Goal: Task Accomplishment & Management: Manage account settings

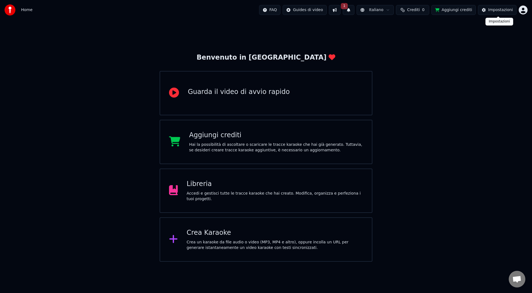
click at [494, 12] on div "Impostazioni" at bounding box center [500, 10] width 25 height 6
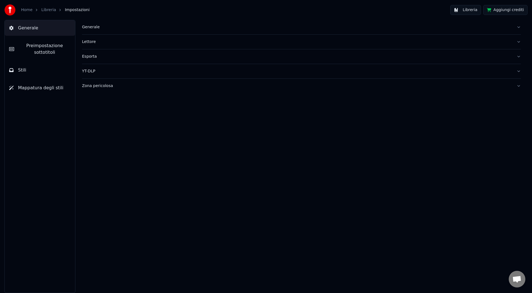
click at [96, 31] on button "Generale" at bounding box center [301, 27] width 439 height 14
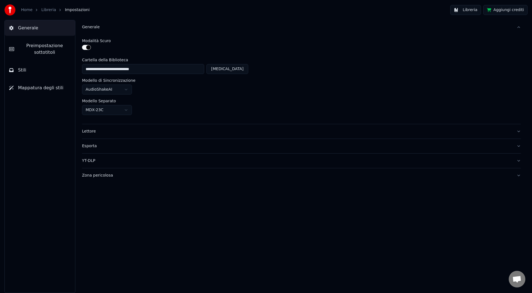
click at [94, 130] on div "Lettore" at bounding box center [297, 132] width 430 height 6
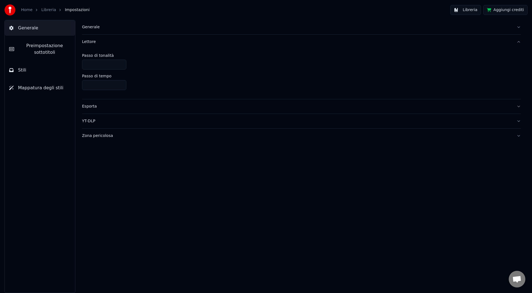
click at [100, 110] on button "Esporta" at bounding box center [301, 106] width 439 height 14
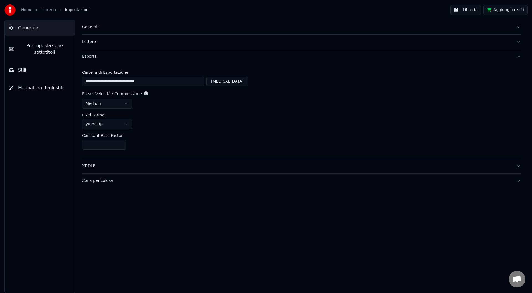
click at [94, 163] on div "YT-DLP" at bounding box center [297, 166] width 430 height 6
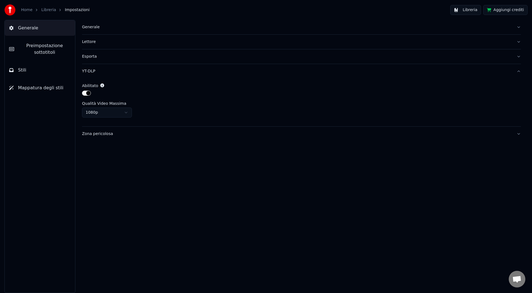
click at [105, 136] on div "Zona pericolosa" at bounding box center [297, 134] width 430 height 6
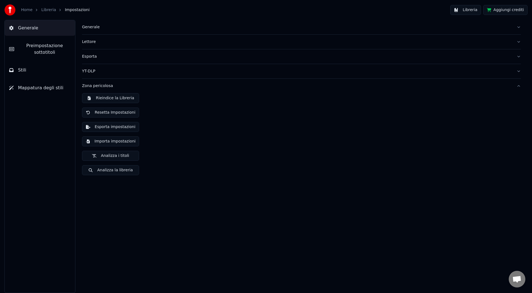
click at [56, 49] on span "Preimpostazione sottotitoli" at bounding box center [45, 48] width 52 height 13
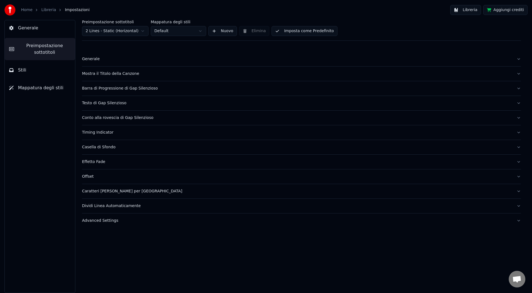
click at [98, 60] on div "Generale" at bounding box center [297, 59] width 430 height 6
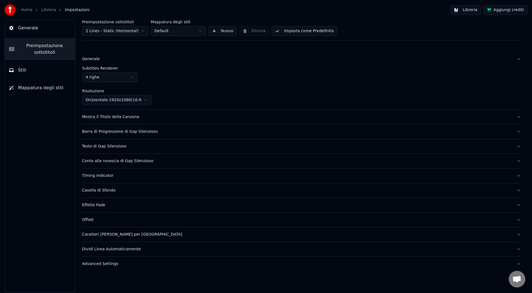
click at [43, 64] on button "Stili" at bounding box center [40, 70] width 70 height 16
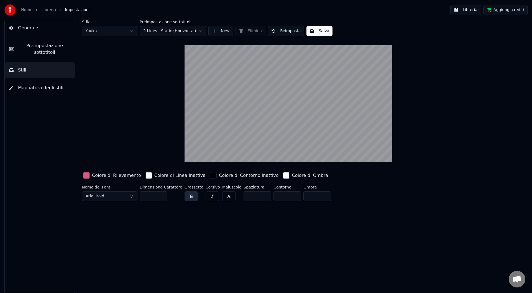
click at [55, 53] on span "Preimpostazione sottotitoli" at bounding box center [45, 48] width 52 height 13
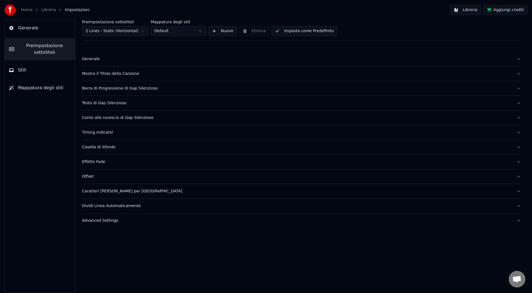
click at [92, 60] on div "Generale" at bounding box center [297, 59] width 430 height 6
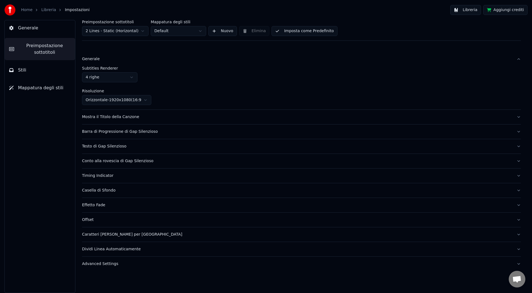
click at [284, 67] on label "Subtitles Renderer" at bounding box center [301, 68] width 439 height 4
click at [139, 115] on div "Mostra il Titolo della Canzone" at bounding box center [297, 117] width 430 height 6
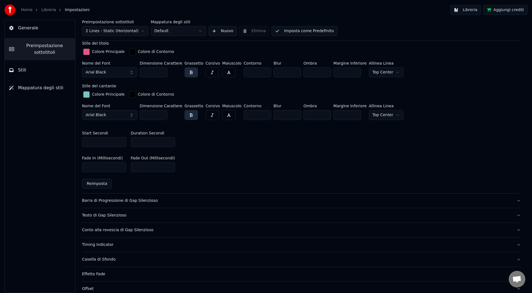
scroll to position [222, 0]
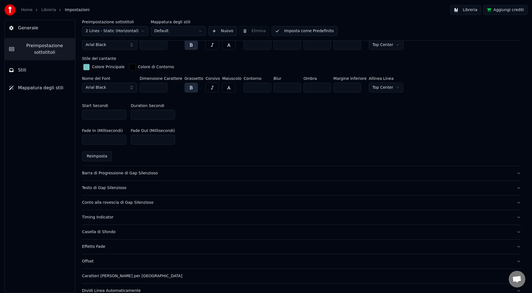
click at [138, 171] on div "Barra di Progressione di Gap Silenzioso" at bounding box center [297, 173] width 430 height 6
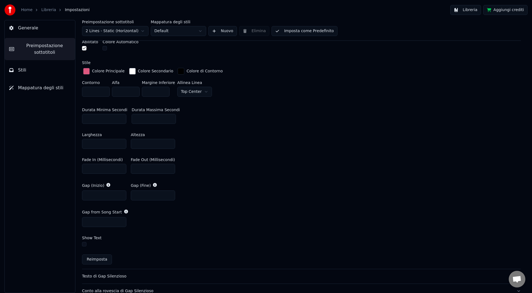
scroll to position [166, 0]
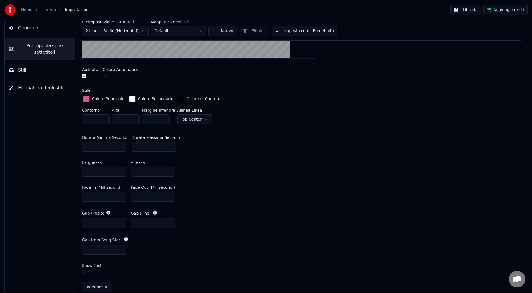
click at [341, 48] on div at bounding box center [301, 0] width 439 height 126
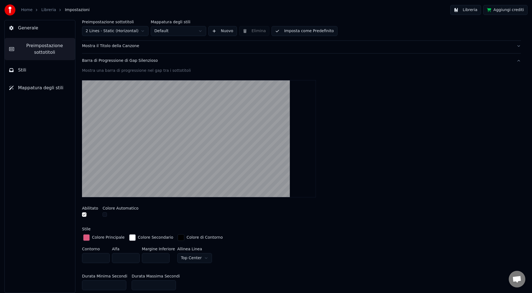
scroll to position [0, 0]
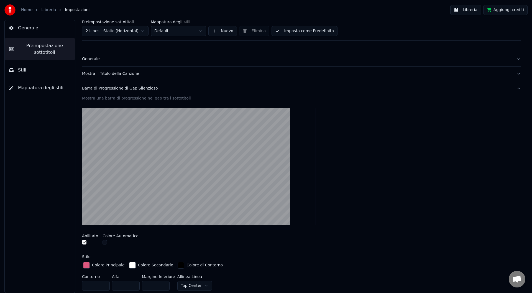
click at [343, 162] on div at bounding box center [301, 166] width 439 height 126
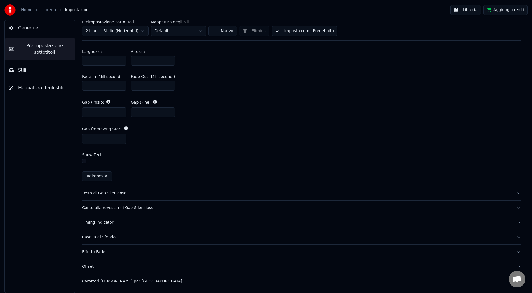
click at [136, 194] on div "Testo di Gap Silenzioso" at bounding box center [297, 193] width 430 height 6
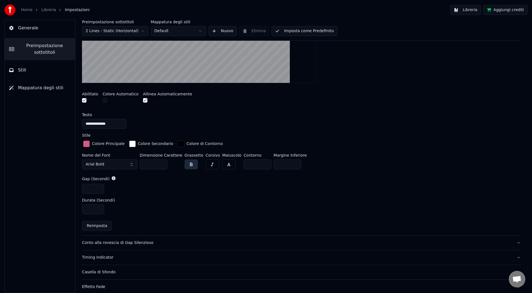
scroll to position [157, 0]
click at [374, 65] on div at bounding box center [301, 24] width 439 height 126
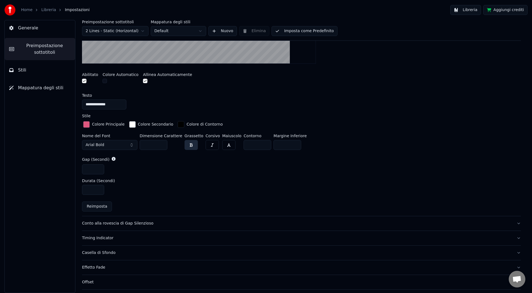
scroll to position [185, 0]
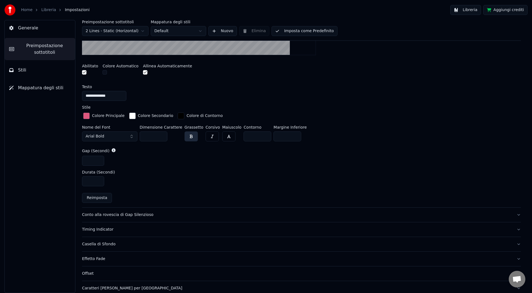
click at [124, 213] on div "Conto alla rovescia di Gap Silenzioso" at bounding box center [297, 215] width 430 height 6
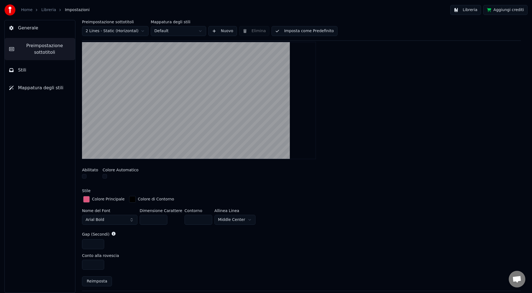
scroll to position [101, 0]
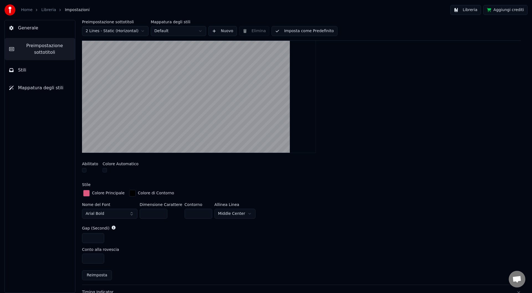
click at [387, 138] on div at bounding box center [301, 94] width 439 height 126
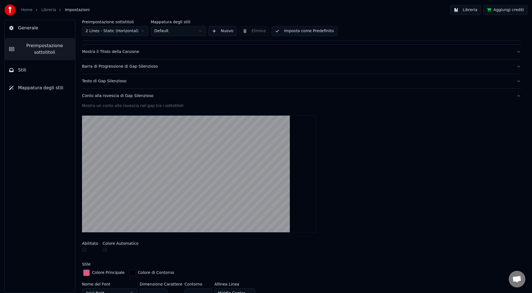
scroll to position [18, 0]
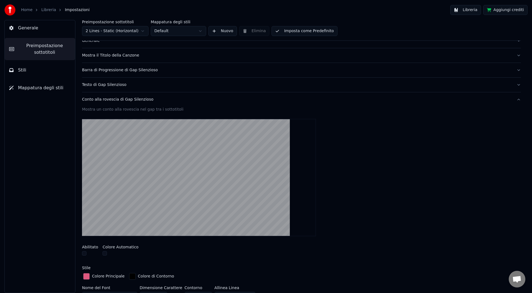
drag, startPoint x: 374, startPoint y: 164, endPoint x: 371, endPoint y: 164, distance: 2.8
click at [374, 164] on div at bounding box center [301, 177] width 439 height 126
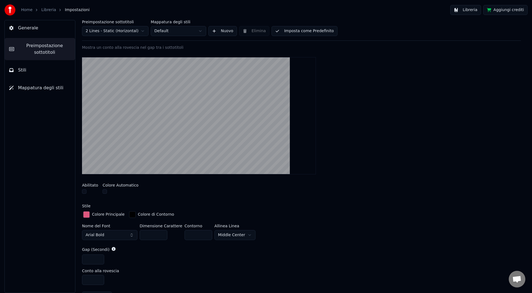
scroll to position [185, 0]
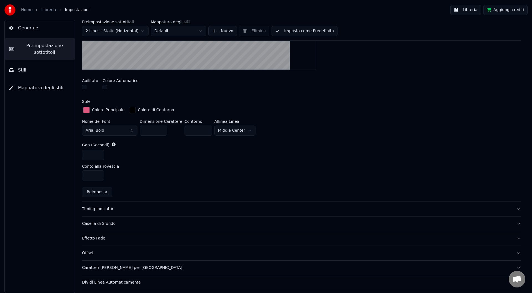
click at [107, 207] on div "Timing Indicator" at bounding box center [297, 209] width 430 height 6
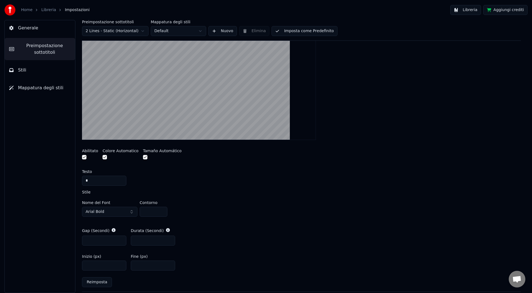
scroll to position [157, 0]
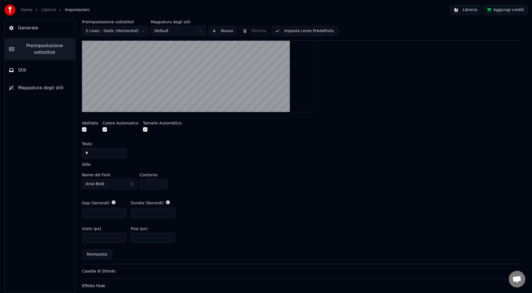
click at [384, 127] on div "Abilitato Colore Automatico Tamaño Automático" at bounding box center [301, 127] width 439 height 21
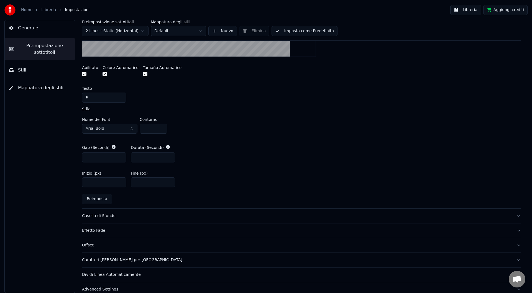
click at [119, 213] on div "Casella di Sfondo" at bounding box center [297, 216] width 430 height 6
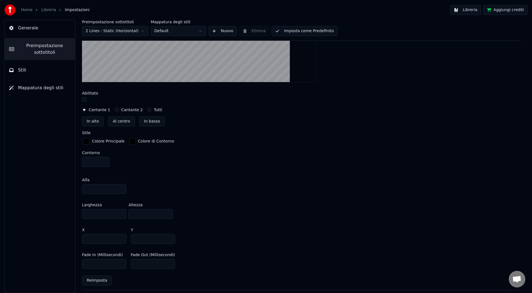
scroll to position [211, 0]
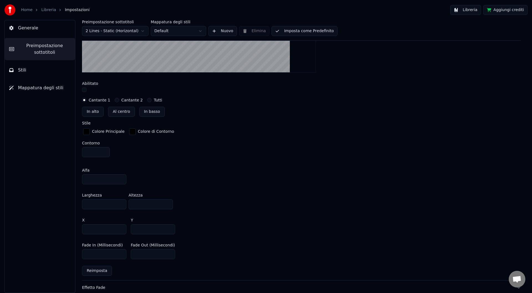
drag, startPoint x: 359, startPoint y: 60, endPoint x: 333, endPoint y: 108, distance: 54.3
click at [359, 60] on div at bounding box center [301, 14] width 439 height 126
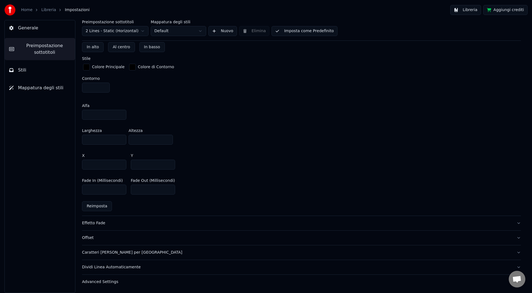
click at [132, 222] on div "Effetto Fade" at bounding box center [297, 223] width 430 height 6
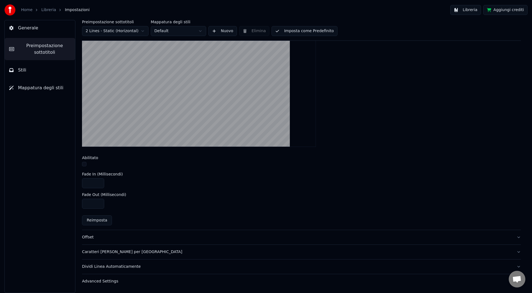
scroll to position [140, 0]
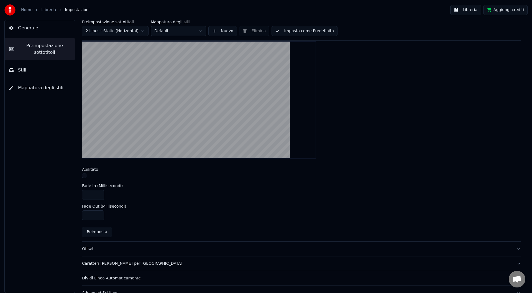
click at [332, 134] on div at bounding box center [301, 100] width 439 height 126
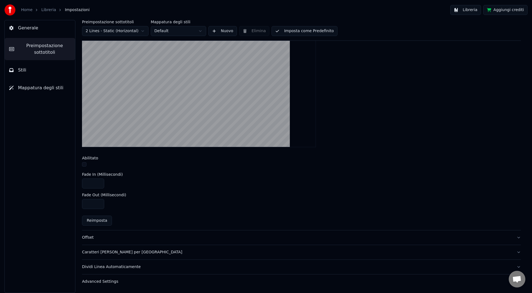
click at [135, 236] on div "Offset" at bounding box center [297, 238] width 430 height 6
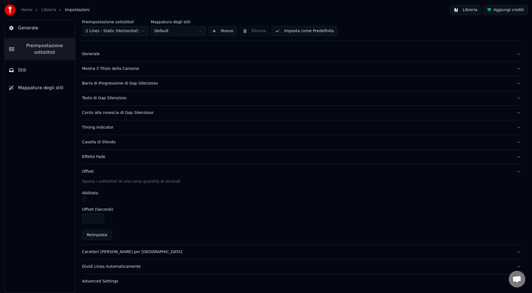
scroll to position [5, 0]
click at [123, 250] on div "Caratteri [PERSON_NAME] per [GEOGRAPHIC_DATA]" at bounding box center [297, 252] width 430 height 6
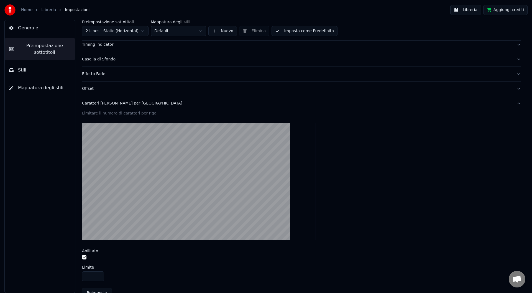
scroll to position [116, 0]
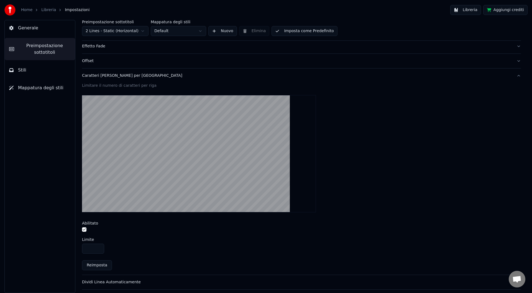
click at [115, 63] on div "Offset" at bounding box center [297, 61] width 430 height 6
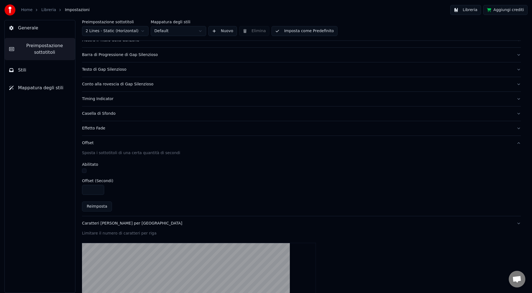
scroll to position [5, 0]
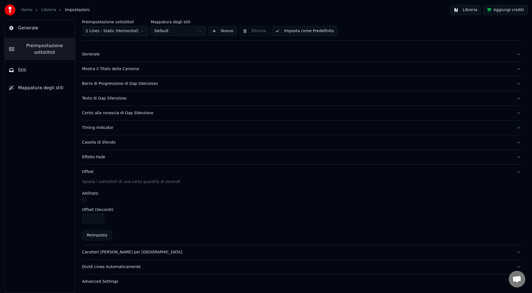
drag, startPoint x: 264, startPoint y: 180, endPoint x: 259, endPoint y: 180, distance: 5.5
click at [264, 180] on div "Sposta i sottotitoli di una certa quantità di secondi" at bounding box center [301, 182] width 439 height 6
click at [114, 252] on div "Caratteri [PERSON_NAME] per [GEOGRAPHIC_DATA]" at bounding box center [297, 252] width 430 height 6
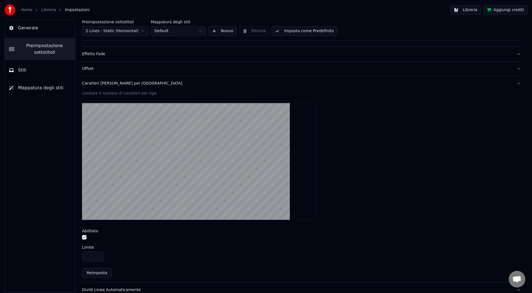
scroll to position [131, 0]
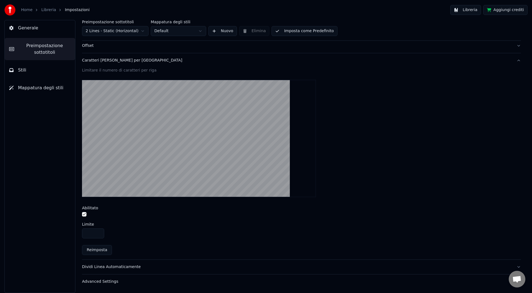
drag, startPoint x: 283, startPoint y: 155, endPoint x: 333, endPoint y: 150, distance: 49.6
click at [288, 155] on video at bounding box center [199, 138] width 234 height 117
click at [120, 263] on button "Dividi Linea Automaticamente" at bounding box center [301, 267] width 439 height 14
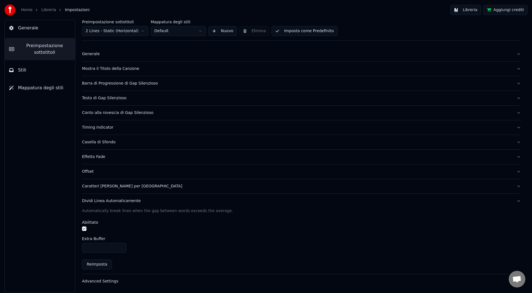
scroll to position [5, 0]
click at [316, 191] on button "Caratteri [PERSON_NAME] per [GEOGRAPHIC_DATA]" at bounding box center [301, 186] width 439 height 14
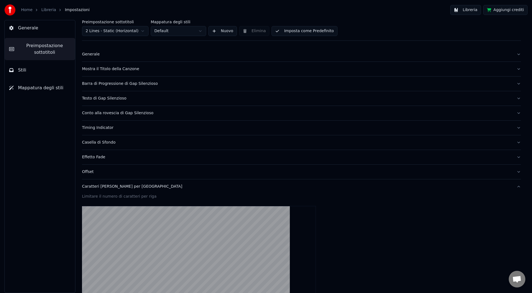
click at [205, 188] on div "Caratteri [PERSON_NAME] per [GEOGRAPHIC_DATA]" at bounding box center [297, 187] width 430 height 6
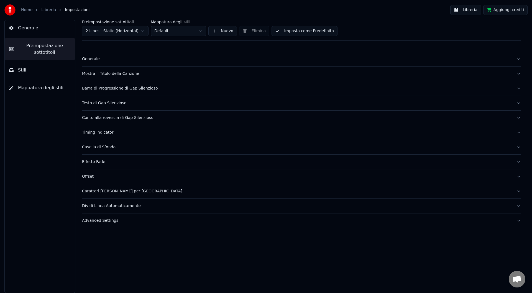
click at [133, 224] on button "Advanced Settings" at bounding box center [301, 220] width 439 height 14
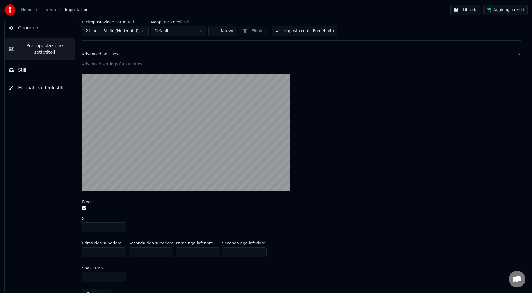
scroll to position [181, 0]
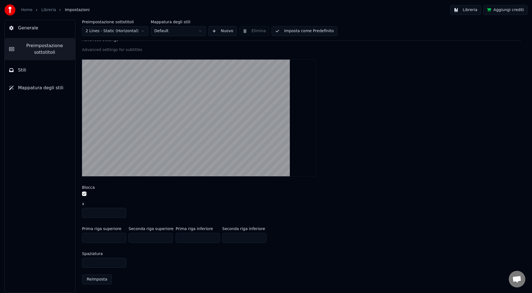
click at [394, 71] on div at bounding box center [301, 118] width 439 height 126
drag, startPoint x: 35, startPoint y: 74, endPoint x: 57, endPoint y: 83, distance: 24.4
click at [35, 74] on button "Stili" at bounding box center [40, 70] width 70 height 16
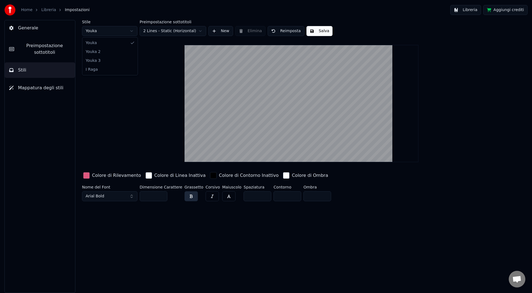
click at [115, 31] on html "Home Libreria Impostazioni Libreria Aggiungi crediti Generale Preimpostazione s…" at bounding box center [266, 146] width 532 height 293
click at [103, 29] on html "Home Libreria Impostazioni Libreria Aggiungi crediti Generale Preimpostazione s…" at bounding box center [266, 146] width 532 height 293
click at [104, 35] on html "Home Libreria Impostazioni Libreria Aggiungi crediti Generale Preimpostazione s…" at bounding box center [266, 146] width 532 height 293
click at [108, 34] on html "Home Libreria Impostazioni Libreria Aggiungi crediti Generale Preimpostazione s…" at bounding box center [266, 146] width 532 height 293
click at [111, 33] on html "Home Libreria Impostazioni Libreria Aggiungi crediti Generale Preimpostazione s…" at bounding box center [266, 146] width 532 height 293
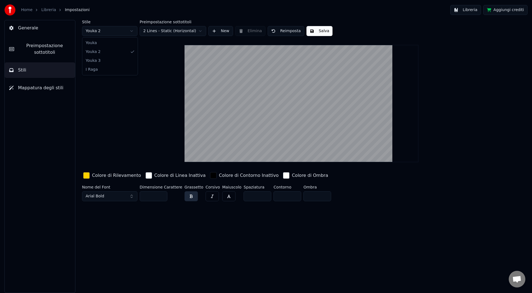
type input "***"
click at [141, 88] on div "Stile Youka Preimpostazione sottotitoli 2 Lines - Static (Horizontal) New Elimi…" at bounding box center [301, 111] width 439 height 183
click at [119, 34] on html "Home Libreria Impostazioni Libreria Aggiungi crediti Generale Preimpostazione s…" at bounding box center [266, 146] width 532 height 293
type input "**"
